Goal: Information Seeking & Learning: Learn about a topic

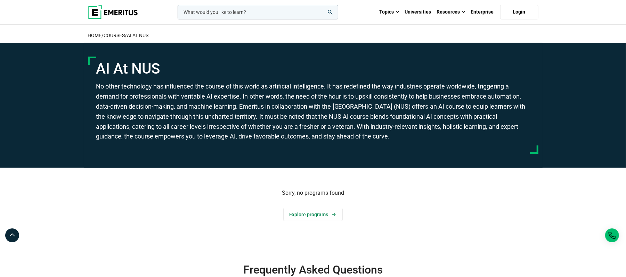
click at [328, 224] on div "Sorry, no programs found Explore programs" at bounding box center [313, 205] width 459 height 74
click at [317, 219] on link "Explore programs" at bounding box center [312, 214] width 59 height 13
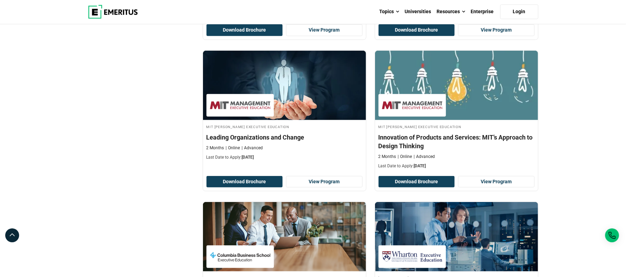
scroll to position [200, 0]
